Goal: Task Accomplishment & Management: Use online tool/utility

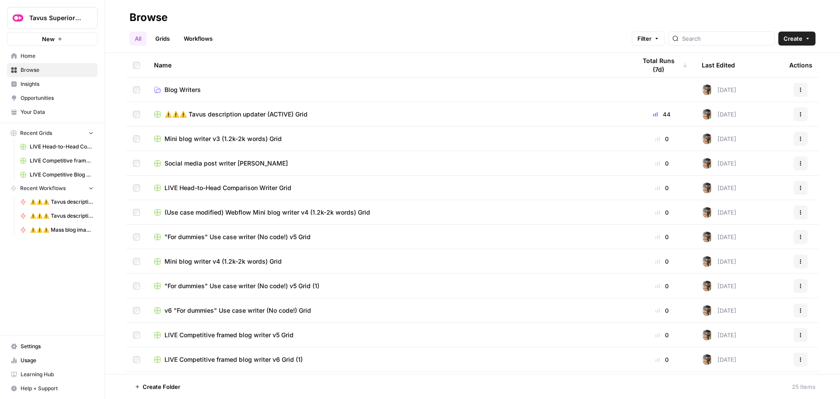
click at [248, 115] on span "⚠️⚠️⚠️ Tavus description updater (ACTIVE) Grid" at bounding box center [236, 114] width 143 height 9
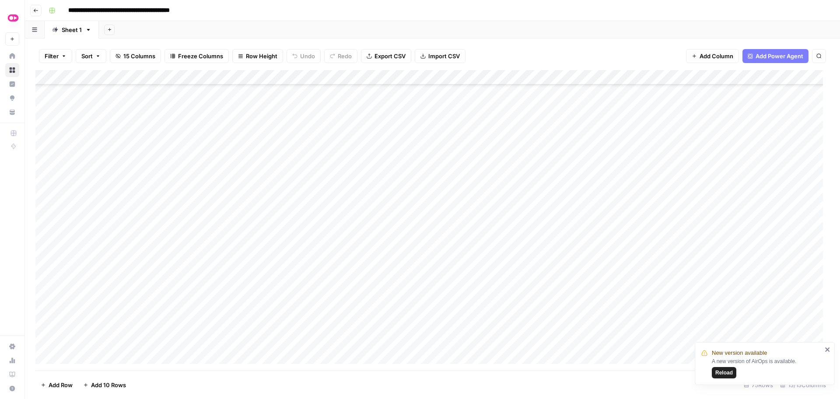
scroll to position [613, 0]
click at [401, 148] on div "Add Column" at bounding box center [432, 220] width 794 height 300
click at [397, 164] on div "Add Column" at bounding box center [432, 220] width 794 height 300
click at [394, 178] on div "Add Column" at bounding box center [432, 220] width 794 height 300
click at [396, 191] on div "Add Column" at bounding box center [432, 220] width 794 height 300
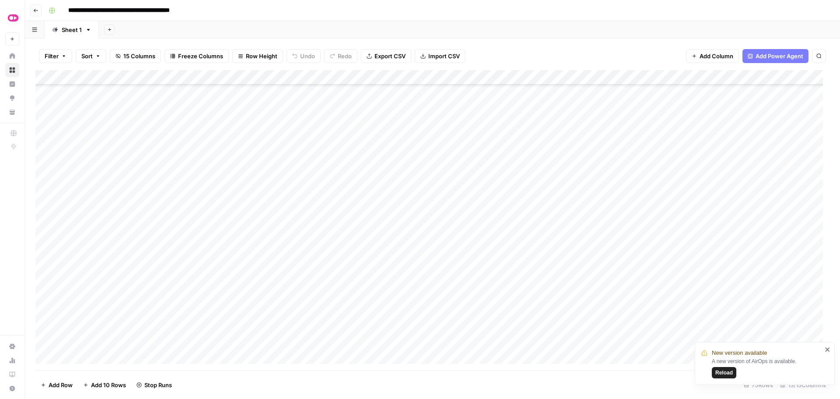
click at [394, 208] on div "Add Column" at bounding box center [432, 220] width 794 height 300
click at [395, 223] on div "Add Column" at bounding box center [432, 220] width 794 height 300
click at [395, 241] on div "Add Column" at bounding box center [432, 220] width 794 height 300
click at [394, 255] on div "Add Column" at bounding box center [432, 220] width 794 height 300
click at [394, 267] on div "Add Column" at bounding box center [432, 220] width 794 height 300
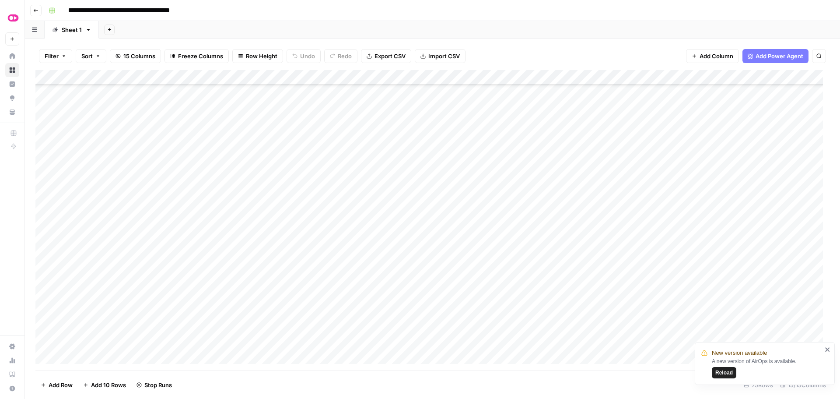
click at [392, 286] on div "Add Column" at bounding box center [432, 220] width 794 height 300
click at [394, 298] on div "Add Column" at bounding box center [432, 220] width 794 height 300
click at [392, 270] on div "Add Column" at bounding box center [432, 220] width 794 height 300
click at [401, 146] on div "Add Column" at bounding box center [432, 220] width 794 height 300
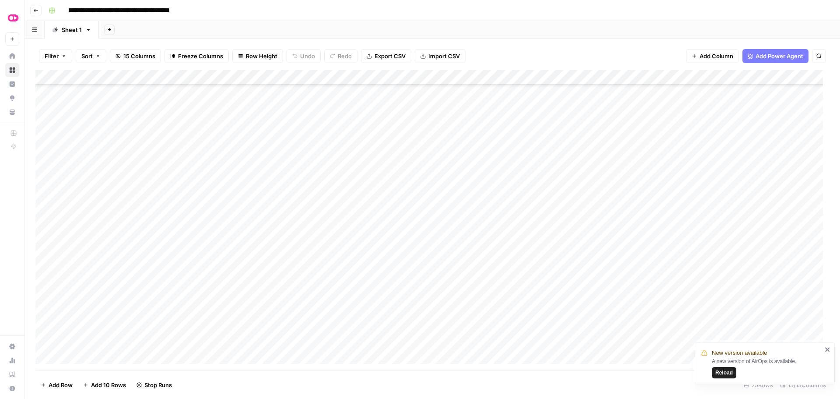
scroll to position [676, 0]
click at [464, 190] on div "Add Column" at bounding box center [432, 220] width 794 height 300
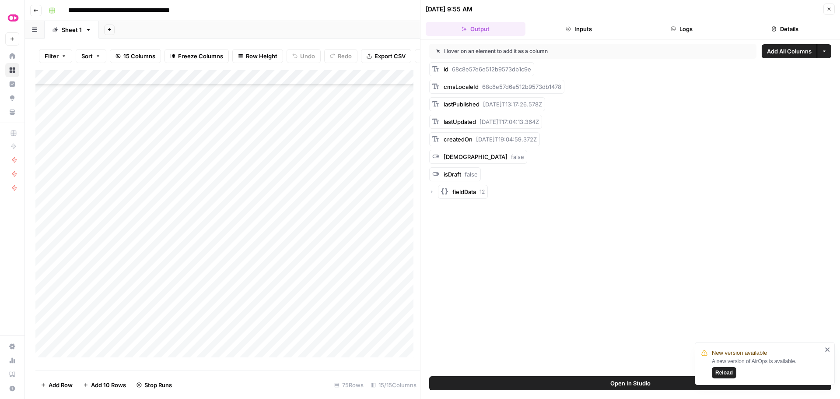
click at [659, 32] on button "Logs" at bounding box center [682, 29] width 100 height 14
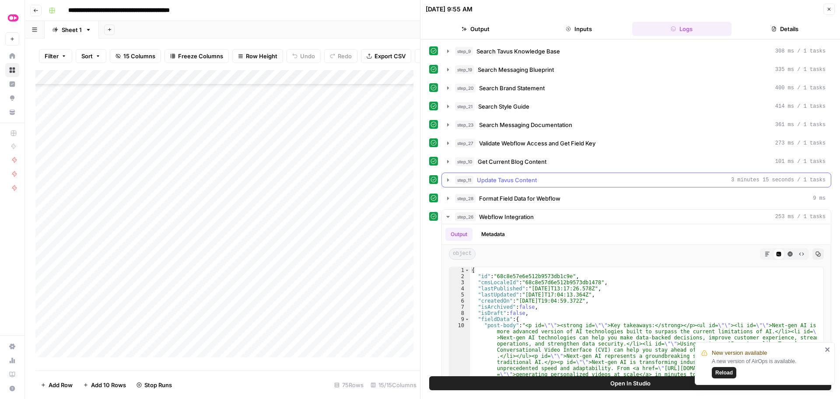
click at [447, 178] on icon "button" at bounding box center [448, 179] width 7 height 7
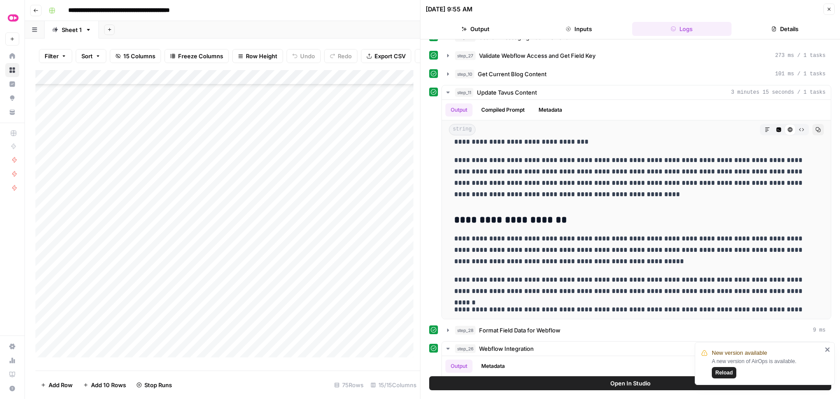
scroll to position [545, 0]
click at [342, 192] on div "Add Column" at bounding box center [227, 217] width 385 height 294
click at [373, 193] on div "Add Column" at bounding box center [227, 217] width 385 height 294
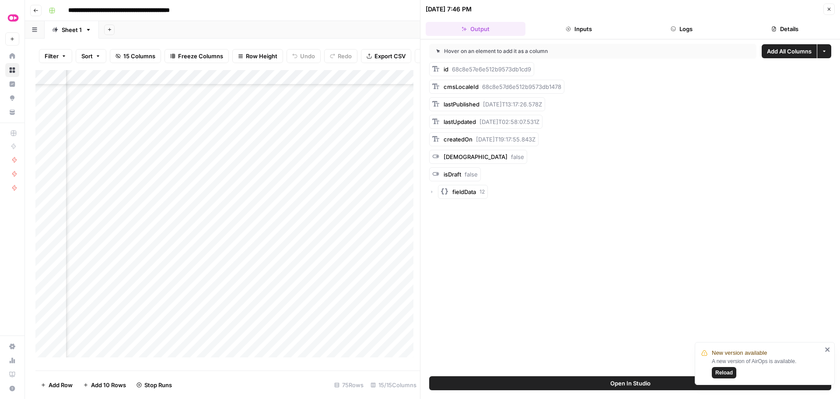
click at [675, 31] on icon "button" at bounding box center [673, 28] width 5 height 5
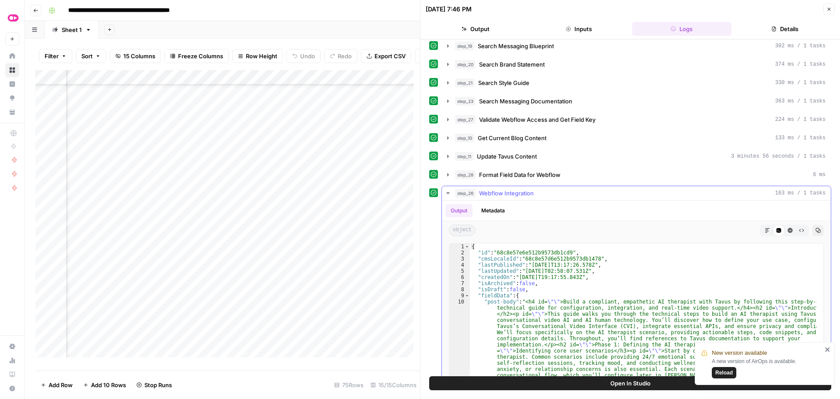
scroll to position [44, 0]
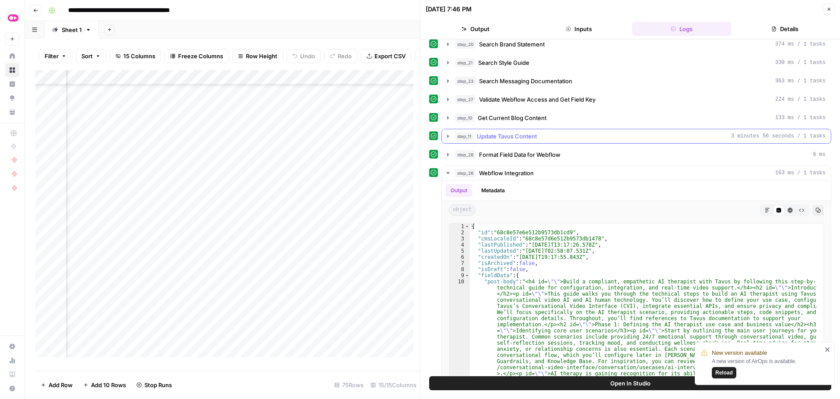
click at [447, 135] on icon "button" at bounding box center [448, 136] width 7 height 7
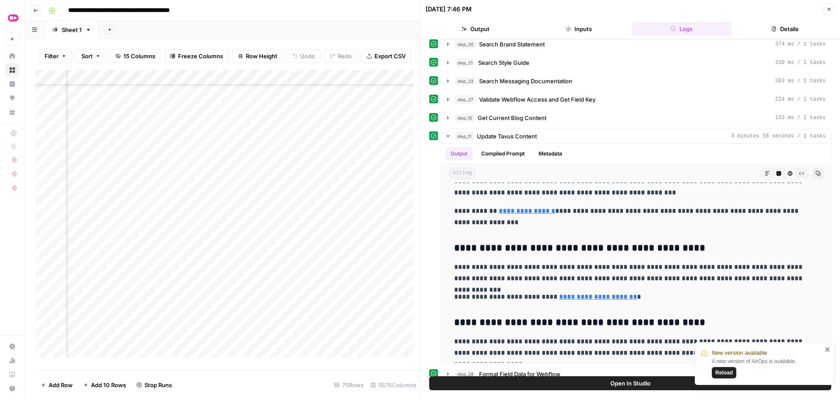
scroll to position [589, 88]
click at [373, 267] on div "Add Column" at bounding box center [227, 217] width 385 height 294
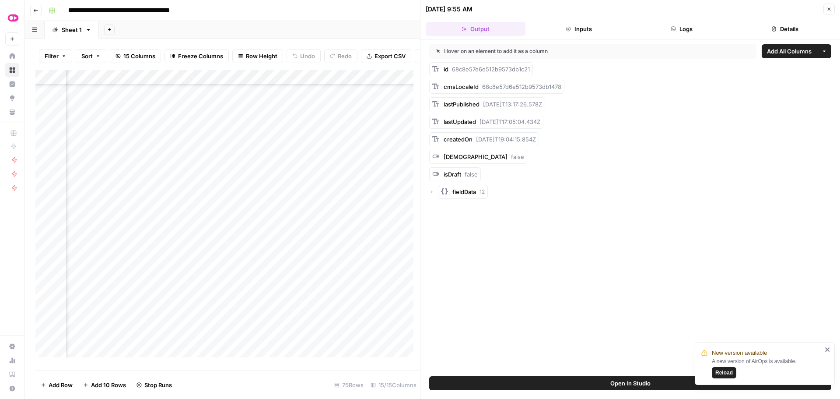
click at [578, 31] on button "Inputs" at bounding box center [579, 29] width 100 height 14
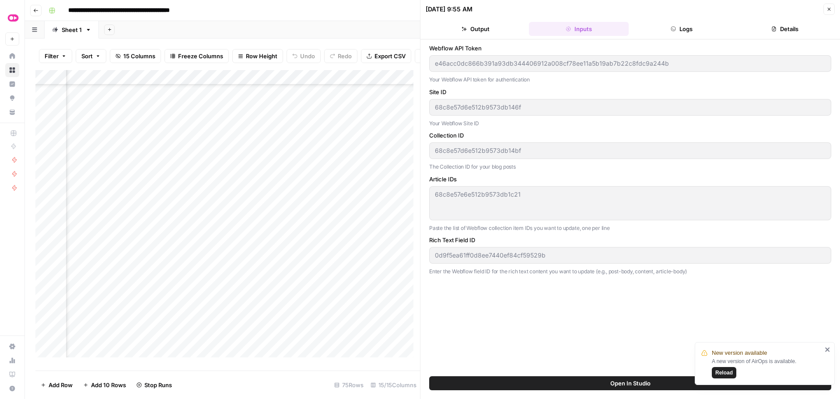
click at [671, 28] on button "Logs" at bounding box center [682, 29] width 100 height 14
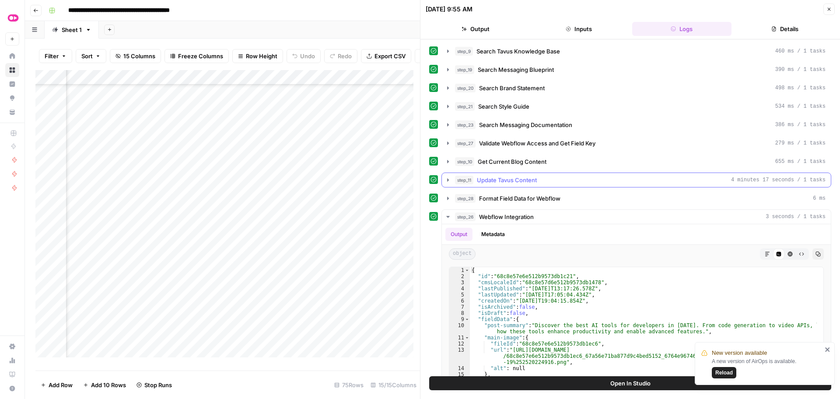
click at [448, 179] on icon "button" at bounding box center [448, 179] width 2 height 3
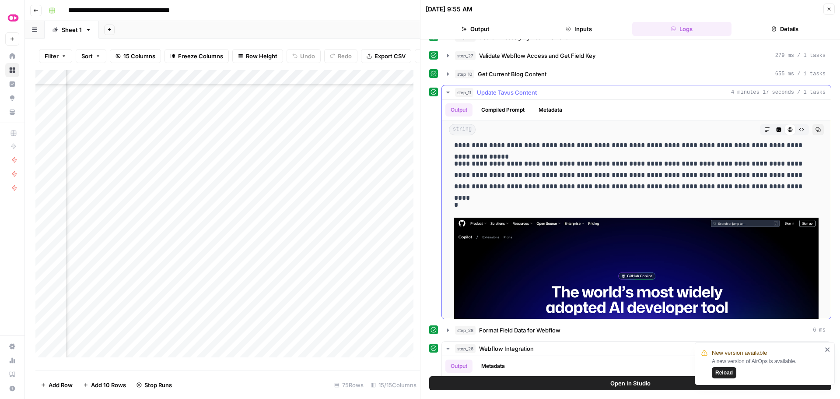
scroll to position [3195, 0]
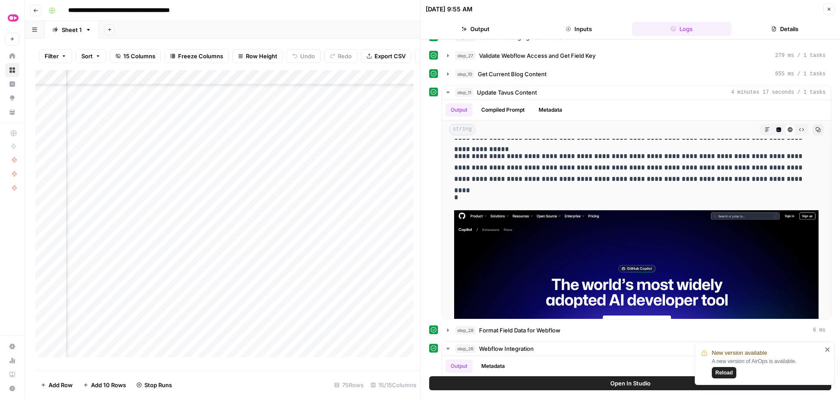
click at [827, 12] on button "Close" at bounding box center [829, 9] width 11 height 11
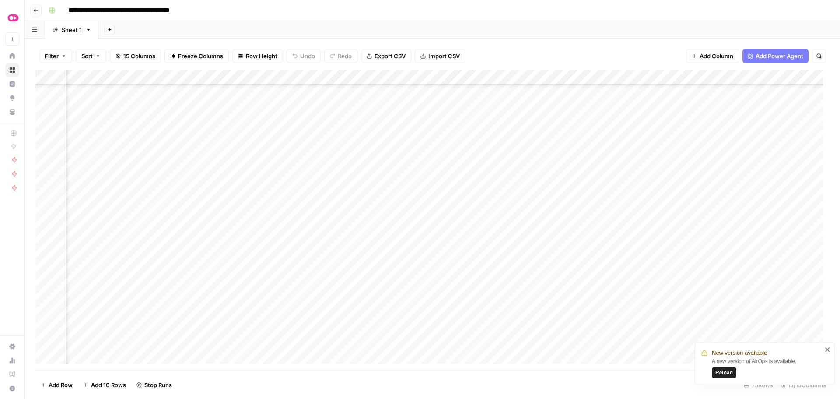
click at [725, 372] on span "Reload" at bounding box center [725, 373] width 18 height 8
